Goal: Transaction & Acquisition: Subscribe to service/newsletter

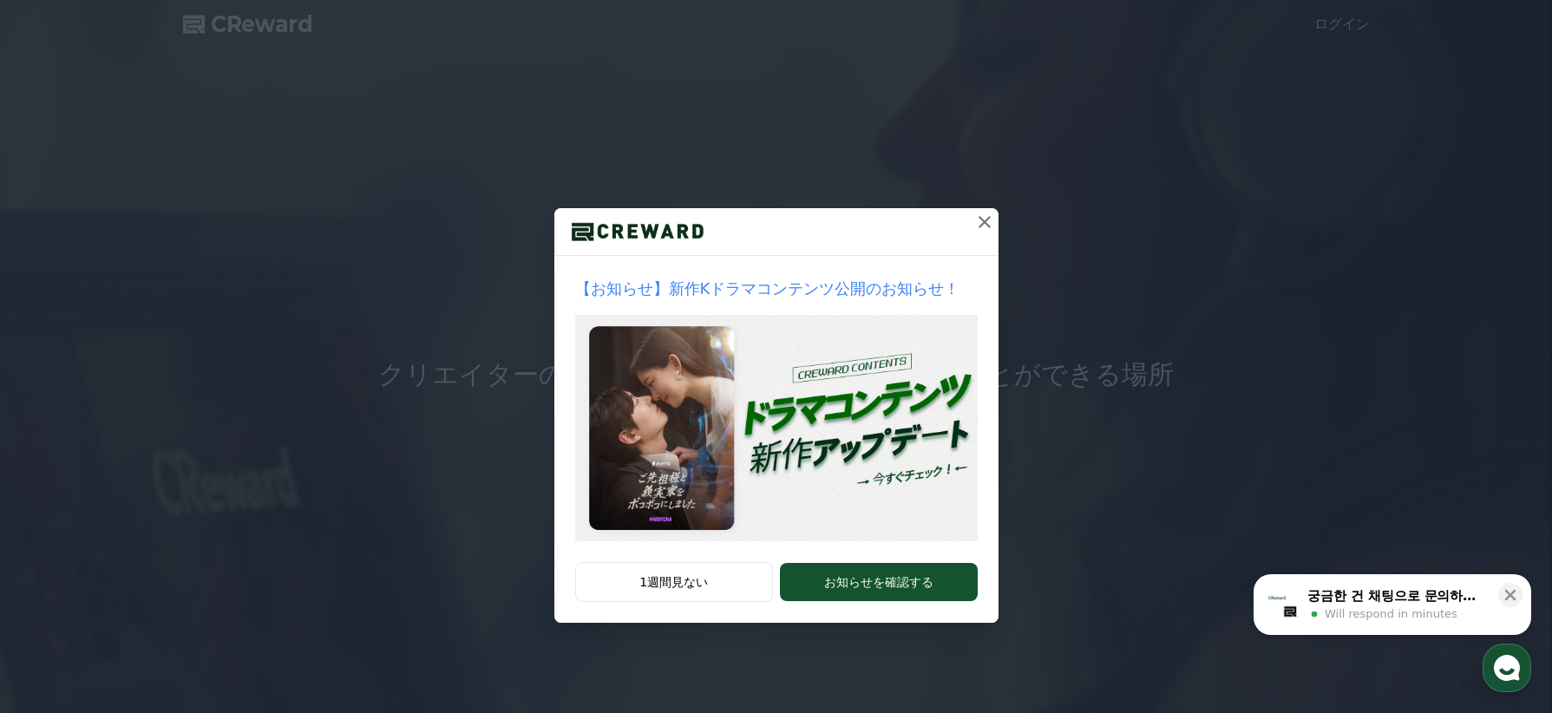
click at [979, 218] on icon at bounding box center [984, 222] width 12 height 12
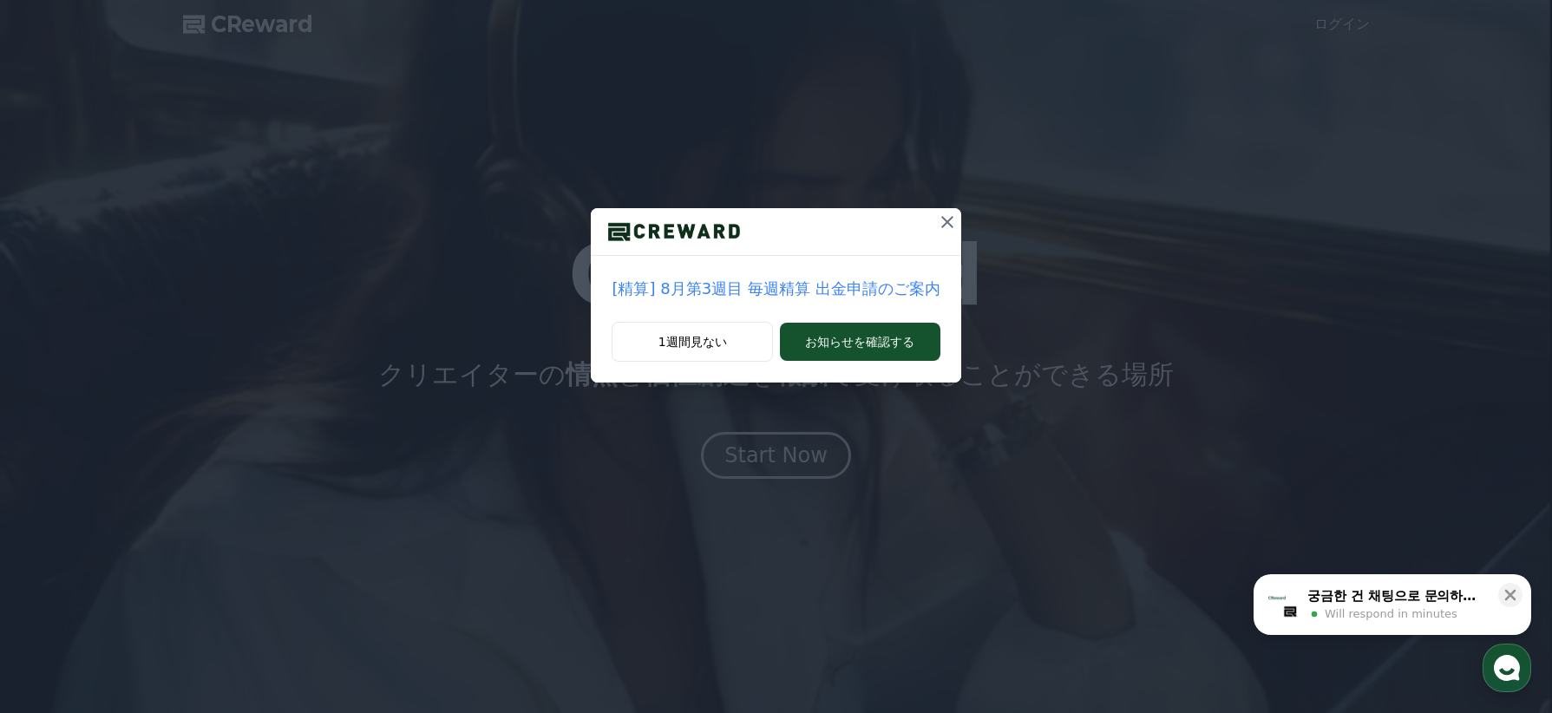
click at [938, 222] on icon at bounding box center [947, 222] width 21 height 21
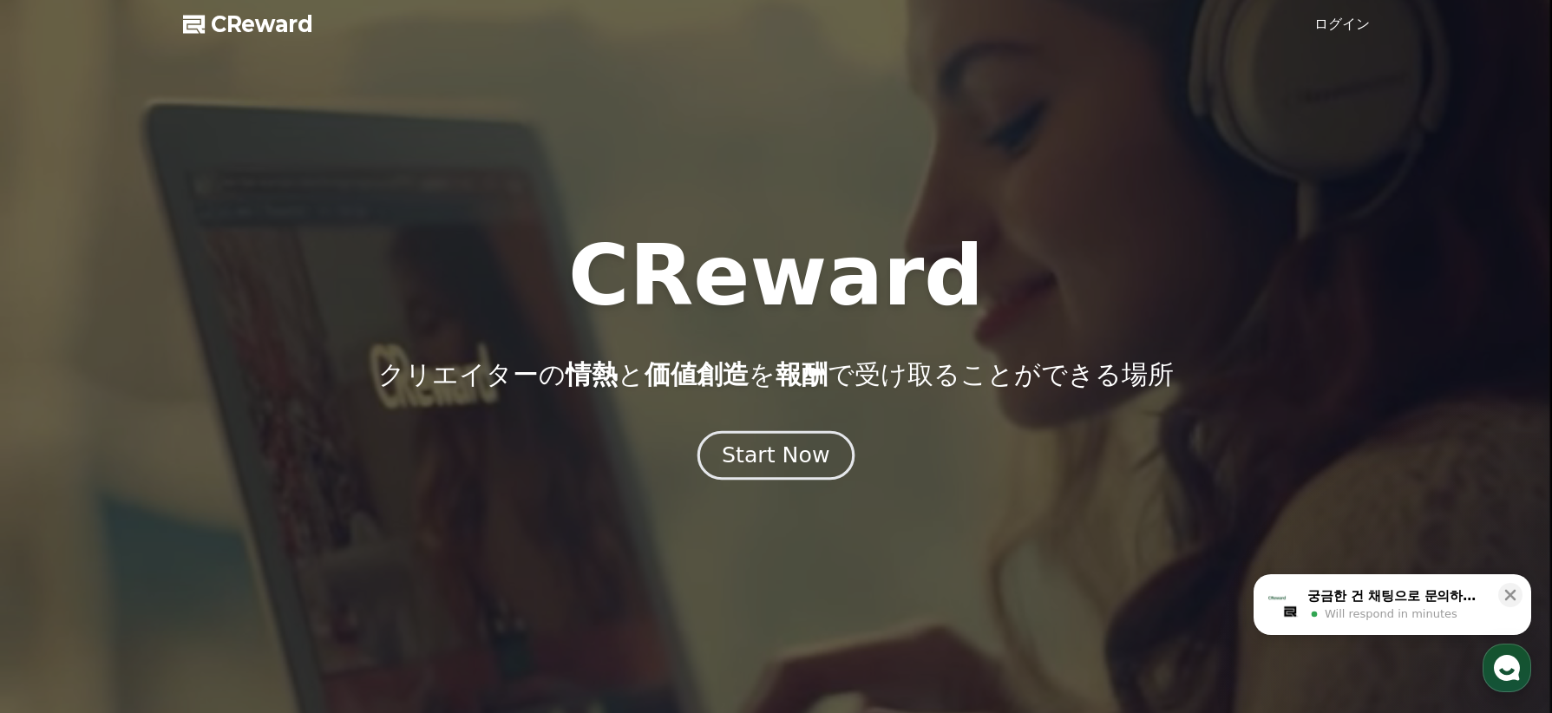
click at [819, 446] on div "Start Now" at bounding box center [776, 455] width 108 height 29
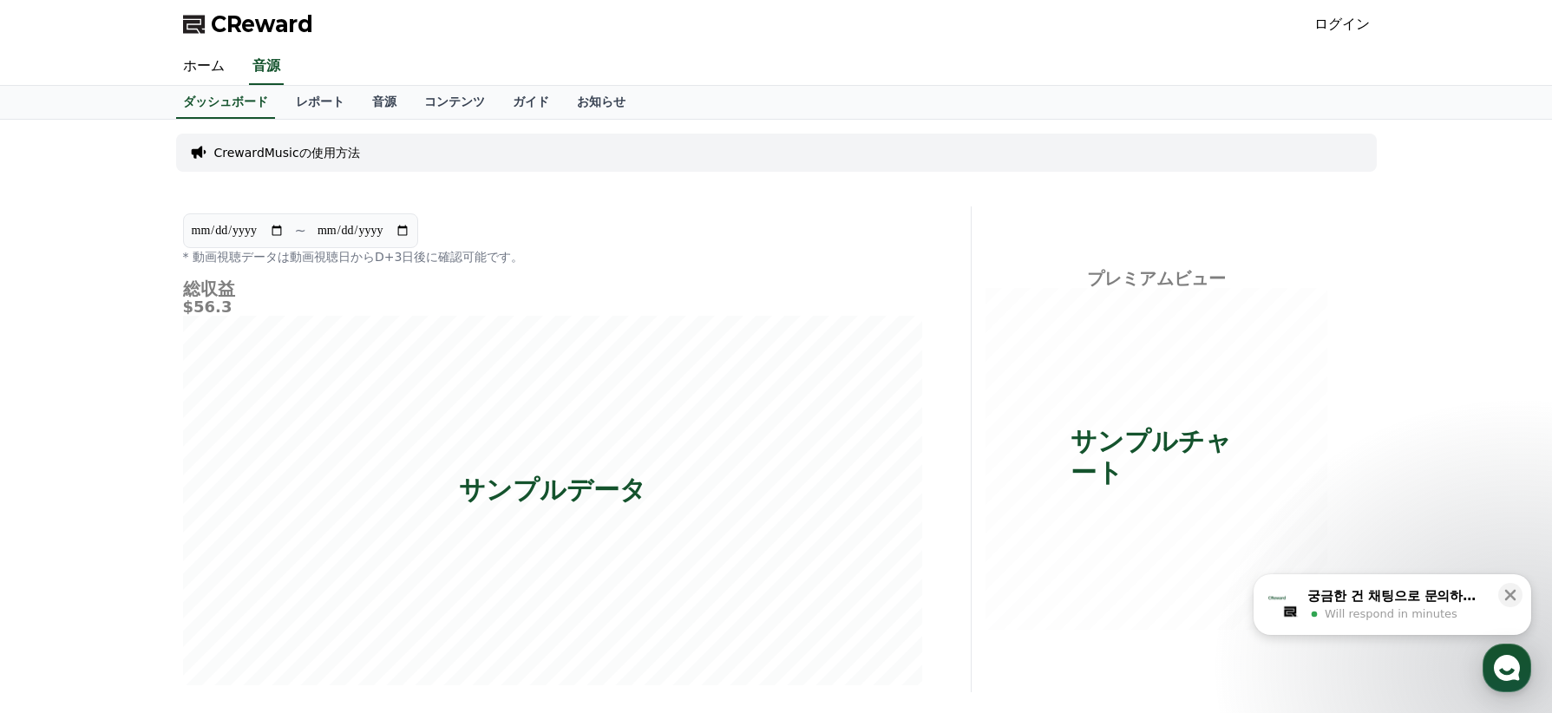
click at [323, 152] on p "CrewardMusicの使用方法" at bounding box center [287, 152] width 146 height 17
click at [256, 153] on p "CrewardMusicの使用方法" at bounding box center [287, 152] width 146 height 17
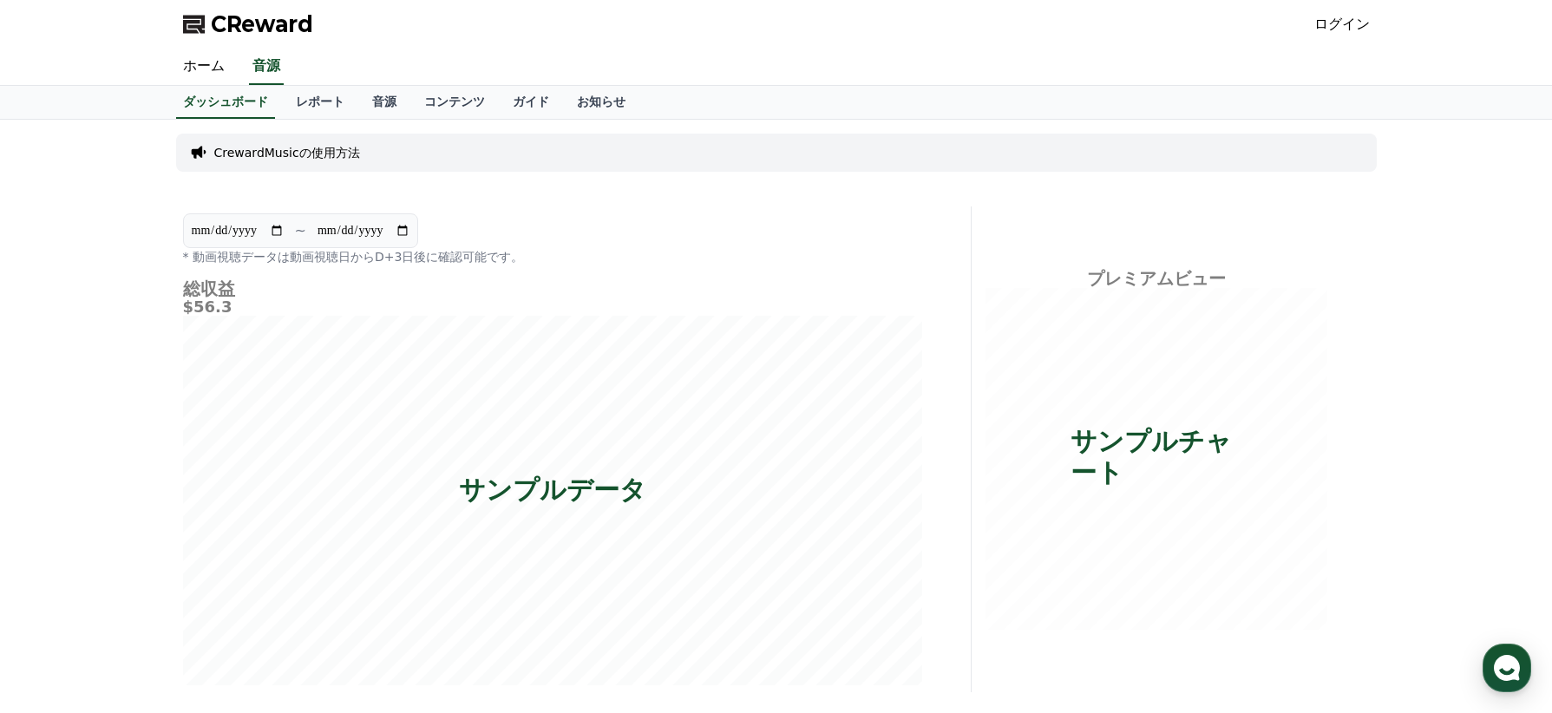
click at [1336, 22] on link "ログイン" at bounding box center [1342, 24] width 56 height 21
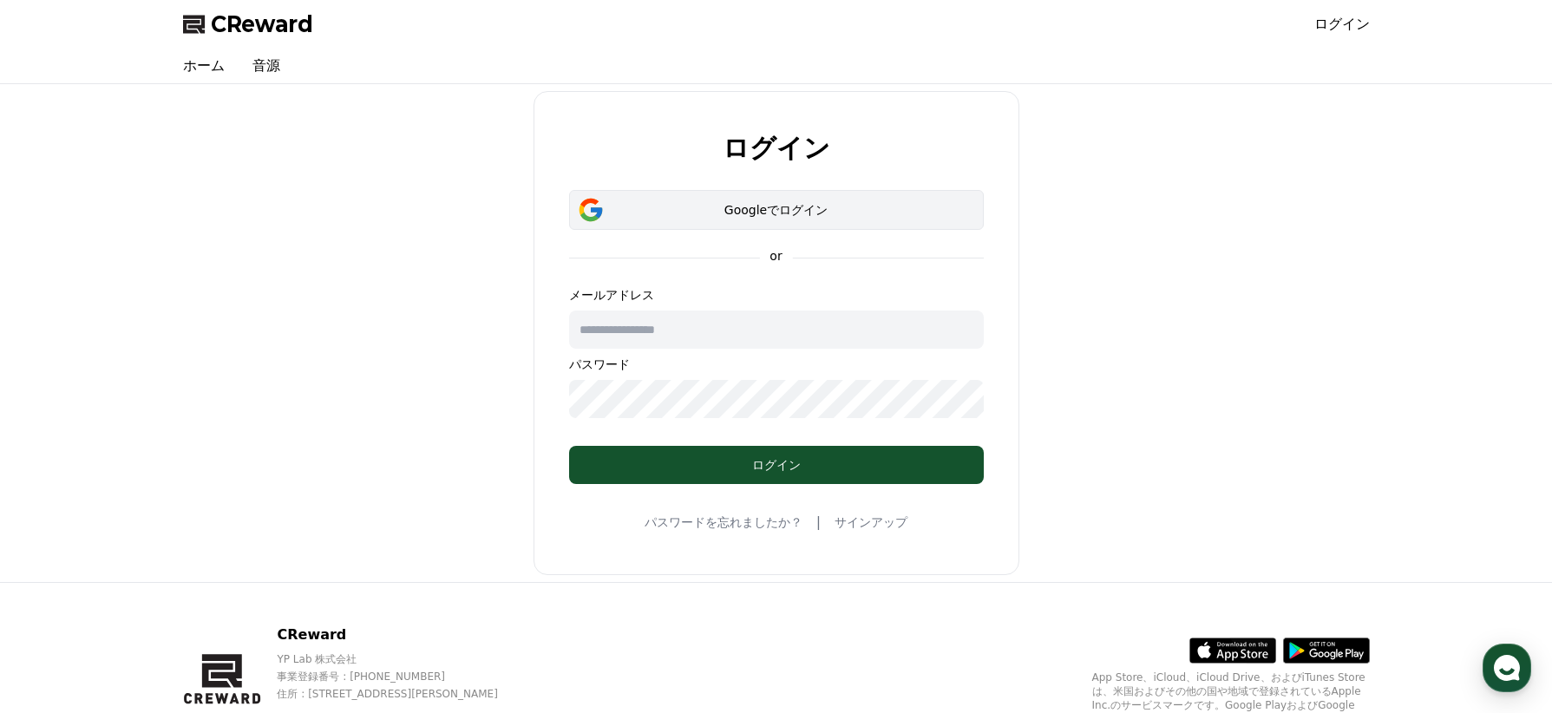
click at [720, 217] on div "Googleでログイン" at bounding box center [776, 209] width 364 height 17
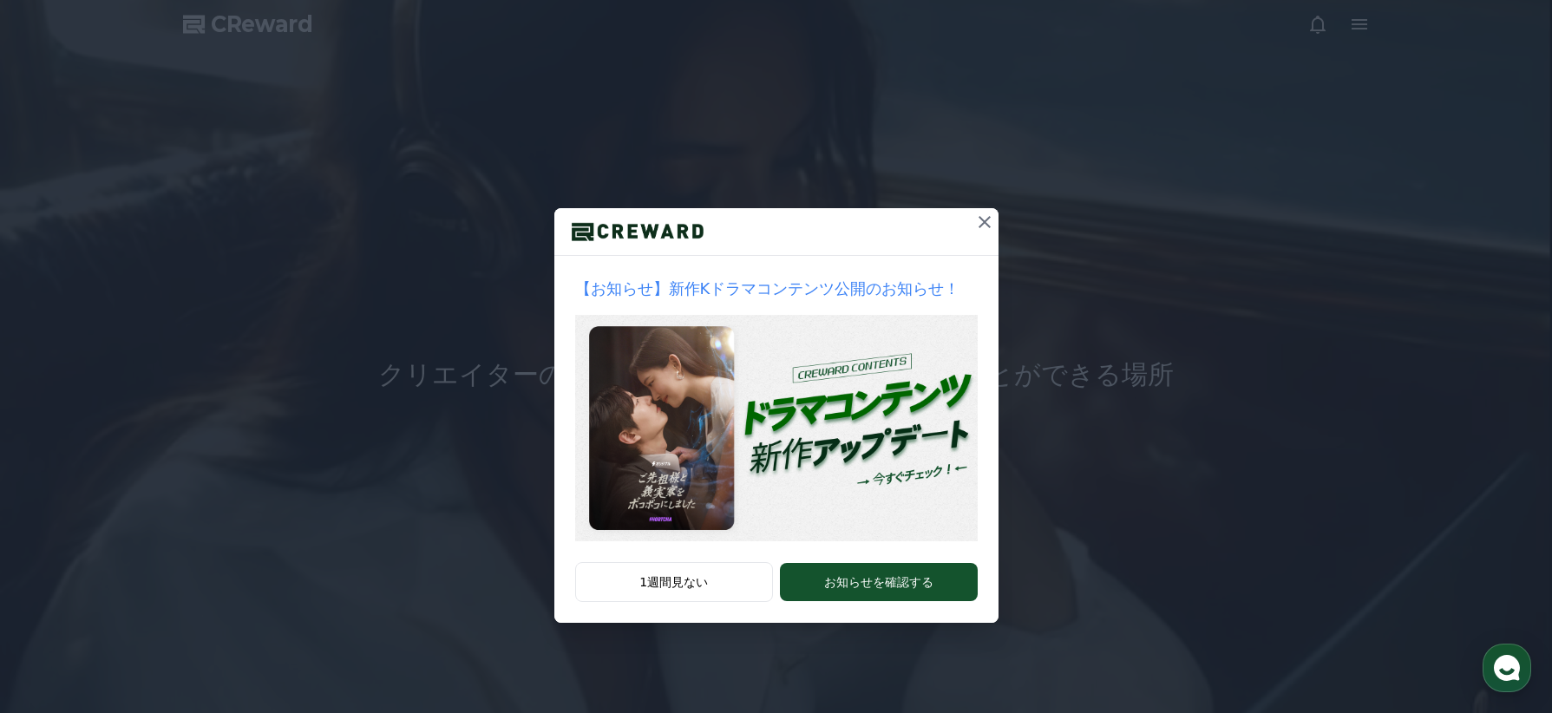
click at [977, 224] on icon at bounding box center [984, 222] width 21 height 21
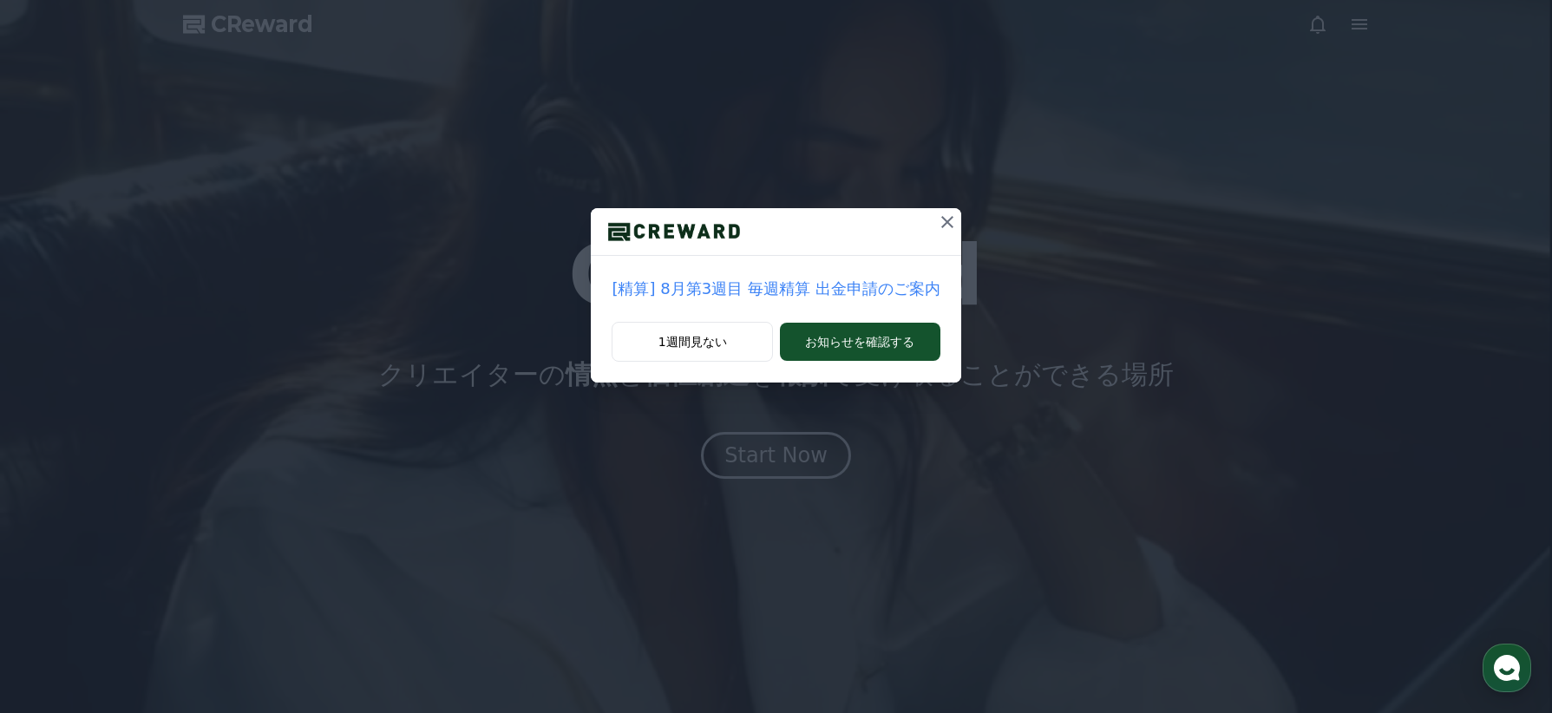
click at [937, 224] on icon at bounding box center [947, 222] width 21 height 21
